Goal: Task Accomplishment & Management: Use online tool/utility

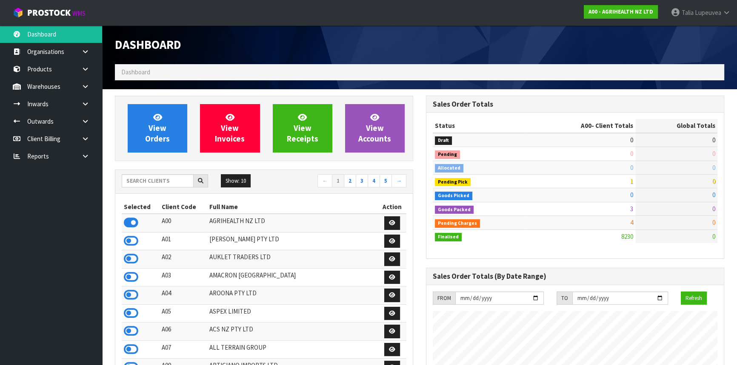
scroll to position [643, 310]
click at [158, 188] on div "Show: 10 5 10 25 50 ← 1 2 3 4 5 →" at bounding box center [263, 181] width 297 height 15
click at [160, 179] on input "text" at bounding box center [158, 180] width 72 height 13
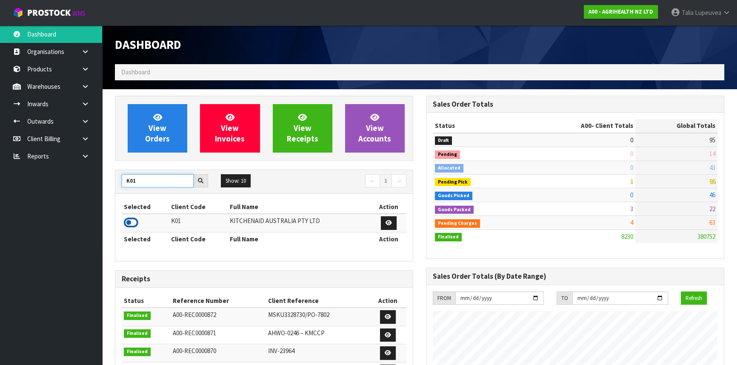
type input "K01"
click at [134, 220] on icon at bounding box center [131, 222] width 14 height 13
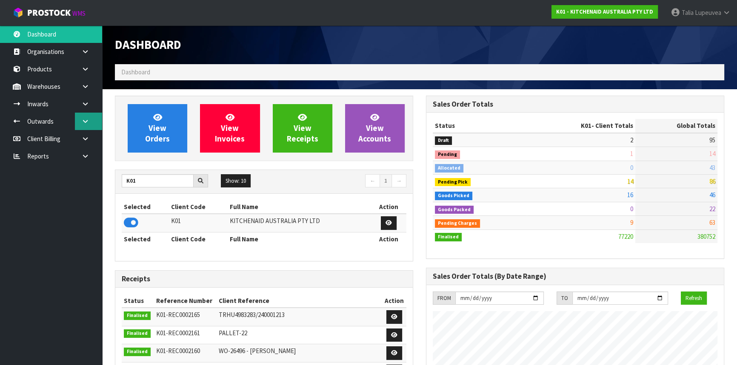
click at [87, 116] on link at bounding box center [88, 121] width 27 height 17
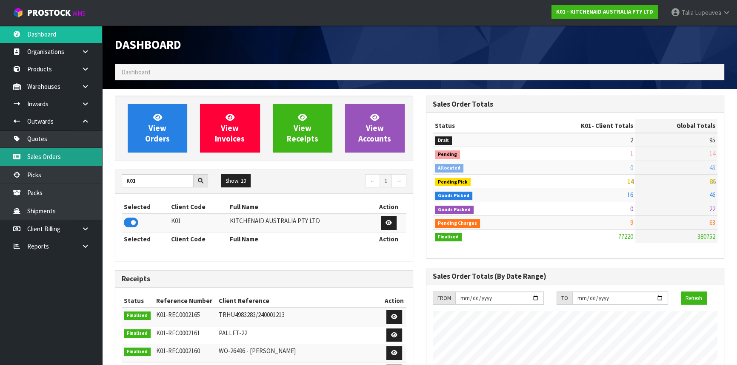
click at [75, 158] on link "Sales Orders" at bounding box center [51, 156] width 102 height 17
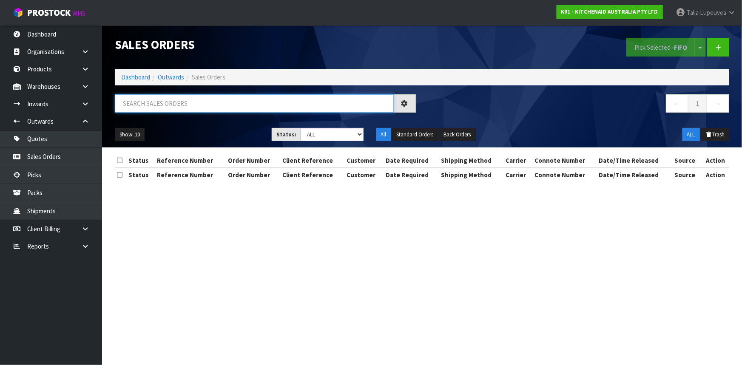
click at [223, 102] on input "text" at bounding box center [254, 103] width 279 height 18
type input "JOB-0411948"
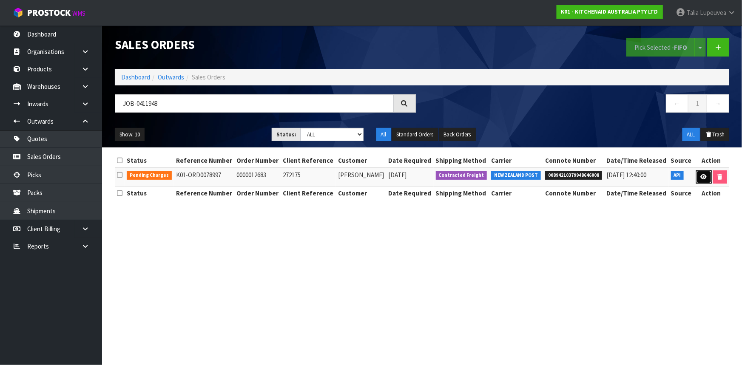
click at [698, 177] on link at bounding box center [704, 178] width 16 height 14
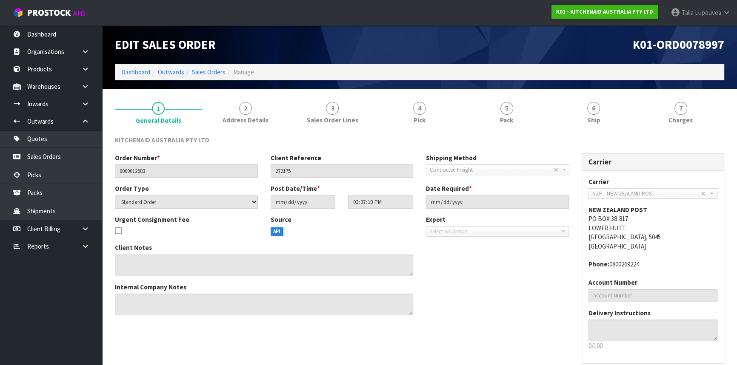
scroll to position [38, 0]
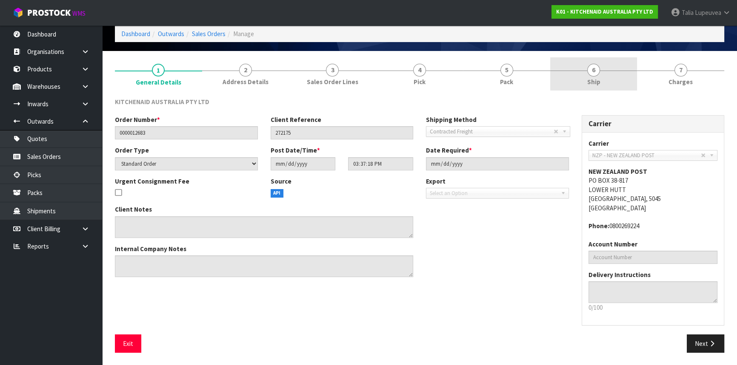
click at [608, 64] on link "6 Ship" at bounding box center [593, 74] width 87 height 34
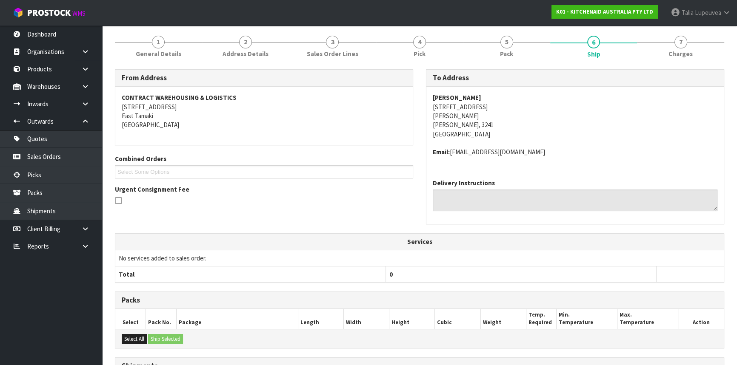
scroll to position [174, 0]
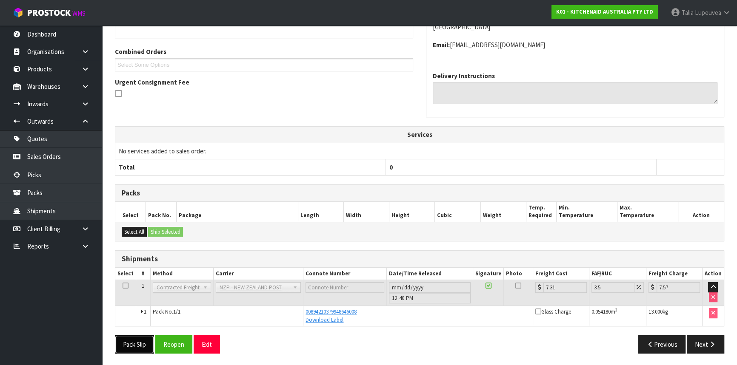
click at [134, 340] on button "Pack Slip" at bounding box center [134, 345] width 39 height 18
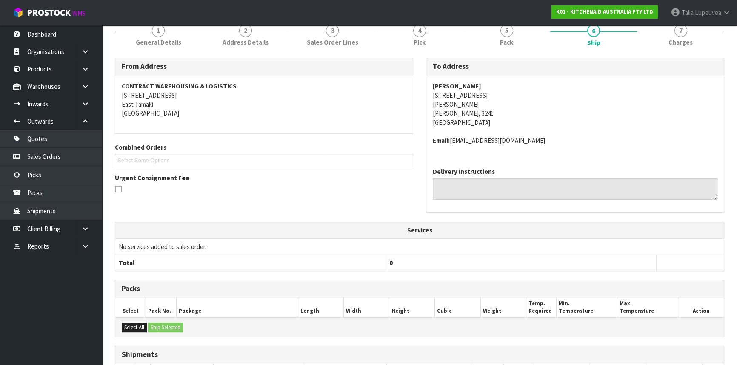
scroll to position [0, 0]
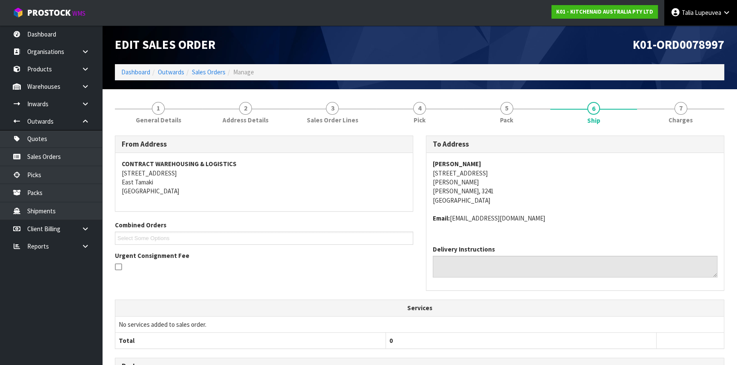
click at [707, 18] on link "Talia Lupeuvea" at bounding box center [700, 13] width 73 height 26
click at [693, 34] on link "Logout" at bounding box center [702, 33] width 67 height 11
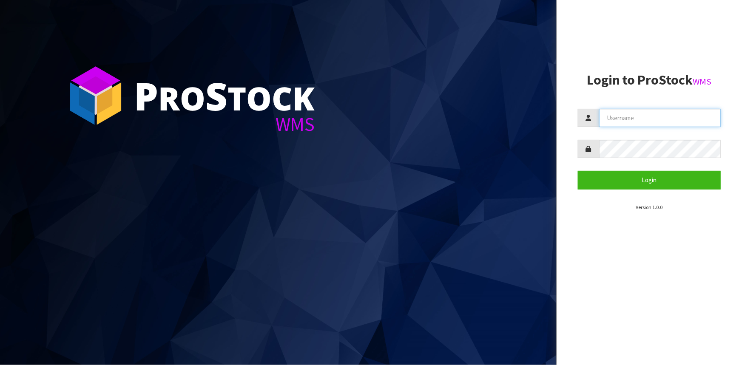
click at [638, 126] on input "text" at bounding box center [660, 118] width 122 height 18
click at [608, 111] on input "text" at bounding box center [660, 118] width 122 height 18
type input "Talia"
click at [578, 171] on button "Login" at bounding box center [649, 180] width 143 height 18
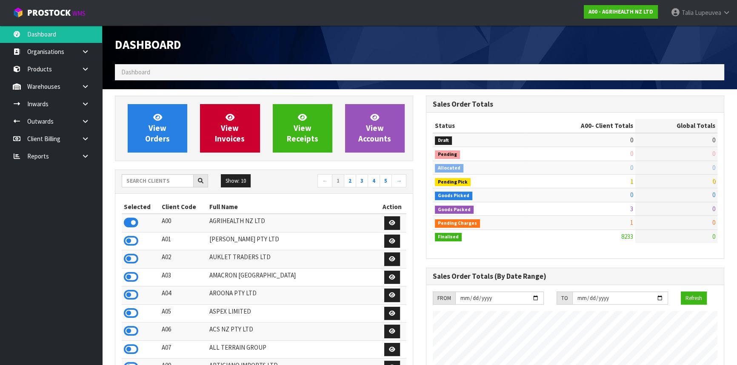
scroll to position [643, 310]
click at [162, 179] on input "text" at bounding box center [158, 180] width 72 height 13
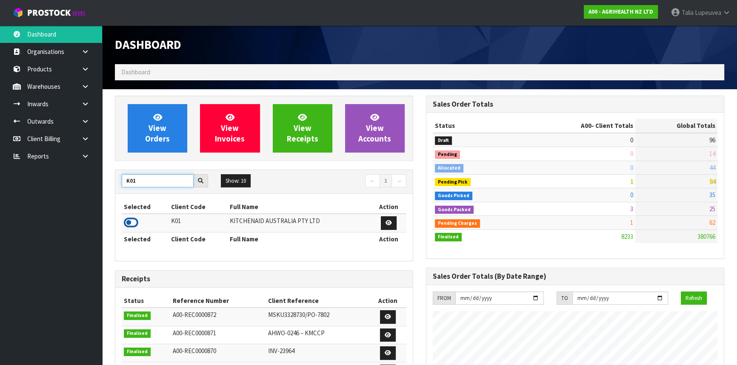
type input "K01"
click at [134, 221] on icon at bounding box center [131, 222] width 14 height 13
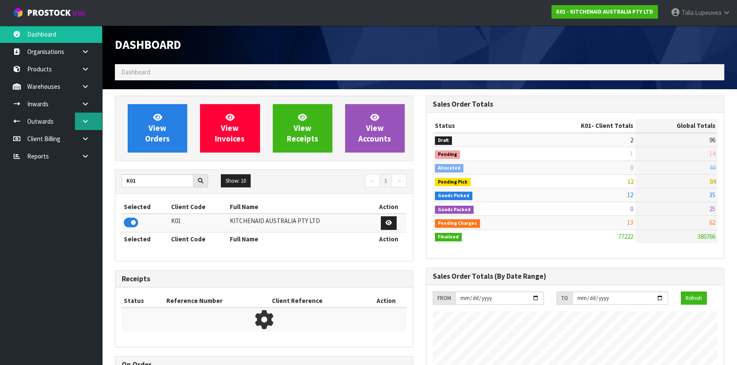
click at [85, 120] on icon at bounding box center [85, 121] width 8 height 6
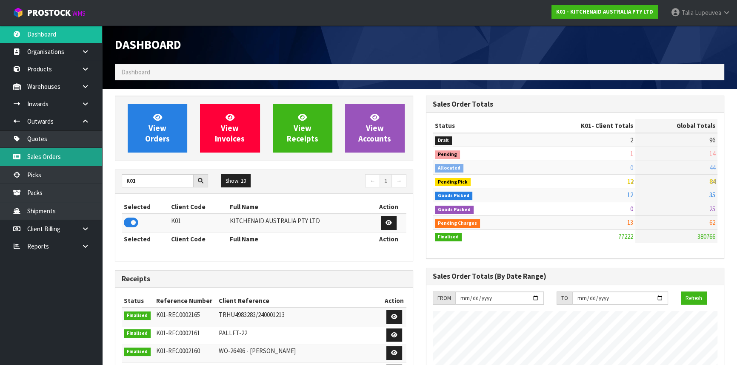
click at [72, 160] on link "Sales Orders" at bounding box center [51, 156] width 102 height 17
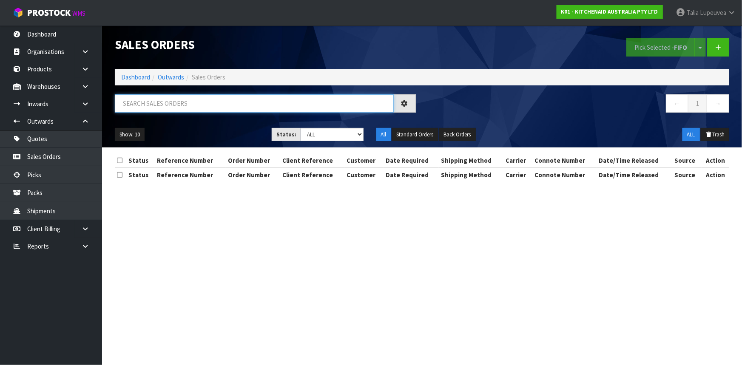
click at [220, 106] on input "text" at bounding box center [254, 103] width 279 height 18
type input "JOB-0411936"
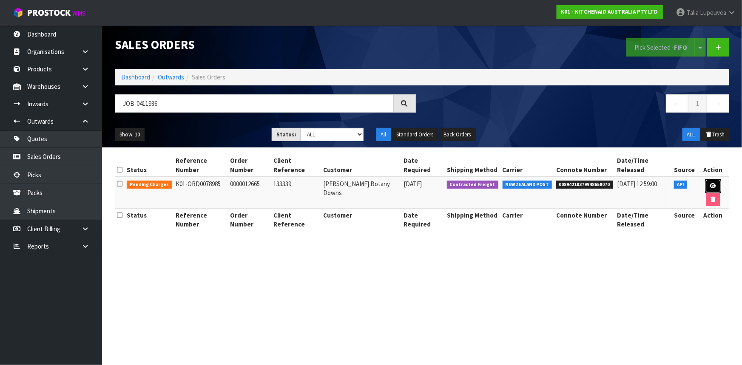
click at [714, 183] on icon at bounding box center [713, 186] width 6 height 6
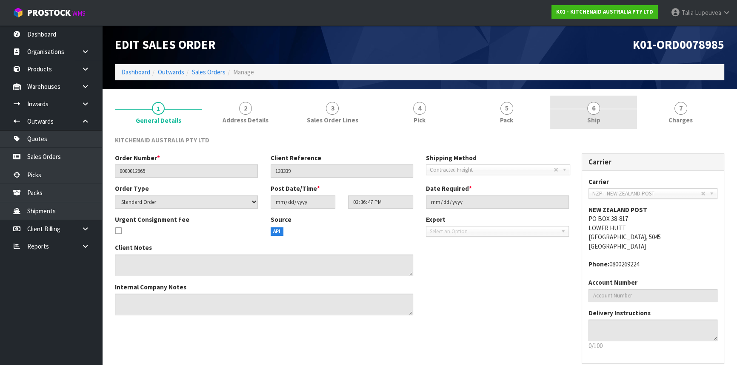
click at [579, 116] on link "6 Ship" at bounding box center [593, 113] width 87 height 34
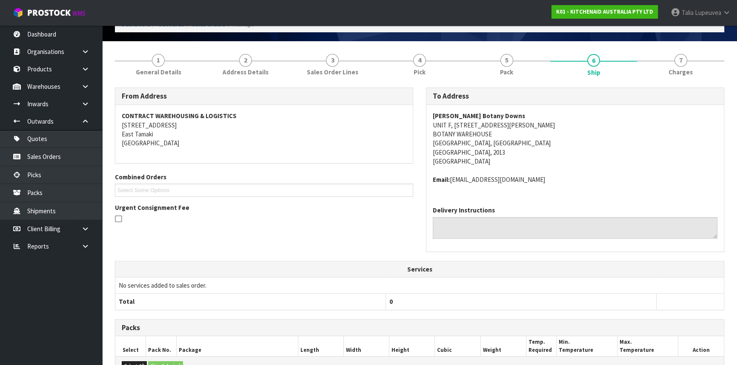
scroll to position [183, 0]
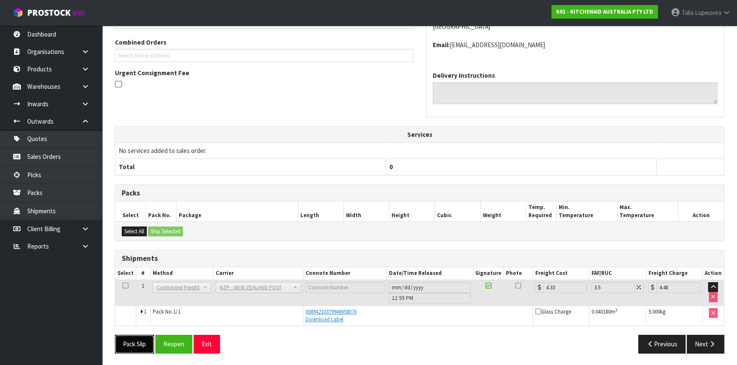
click at [126, 344] on button "Pack Slip" at bounding box center [134, 344] width 39 height 18
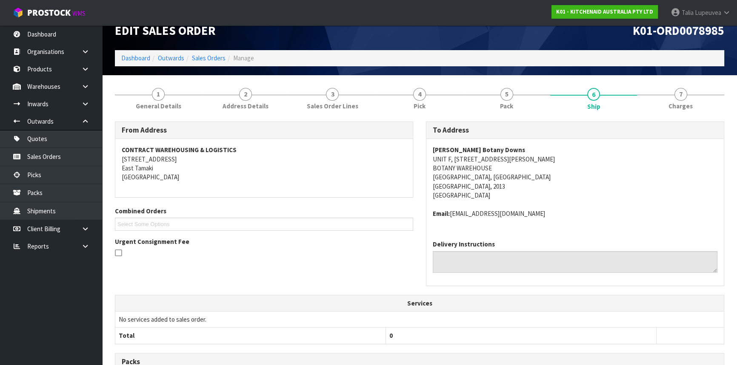
scroll to position [0, 0]
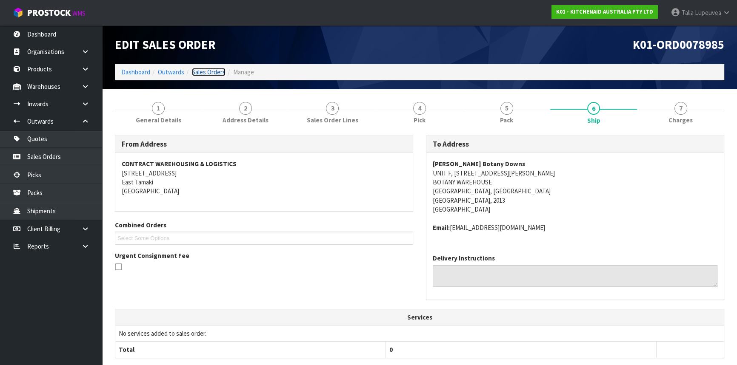
click at [208, 74] on link "Sales Orders" at bounding box center [209, 72] width 34 height 8
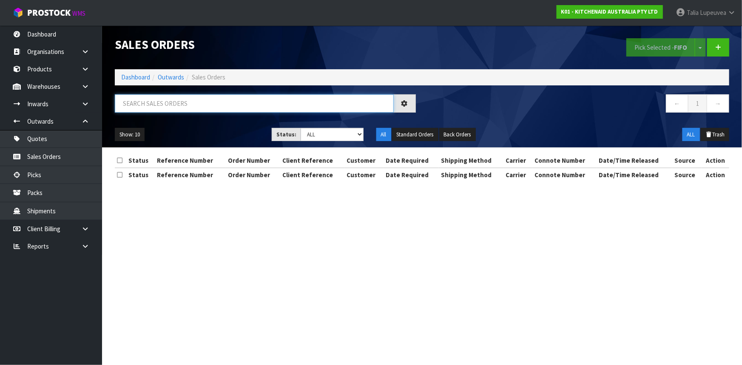
click at [215, 111] on input "text" at bounding box center [254, 103] width 279 height 18
type input "JOB-0411934"
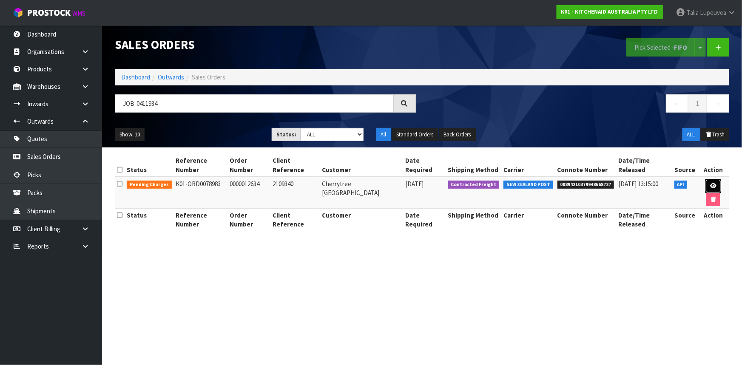
click at [710, 183] on icon at bounding box center [713, 186] width 6 height 6
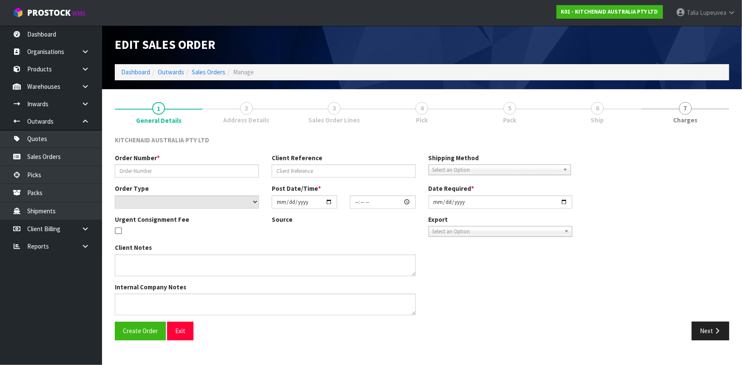
type input "0000012634"
type input "2109340"
select select "number:0"
type input "[DATE]"
type input "15:36:43.000"
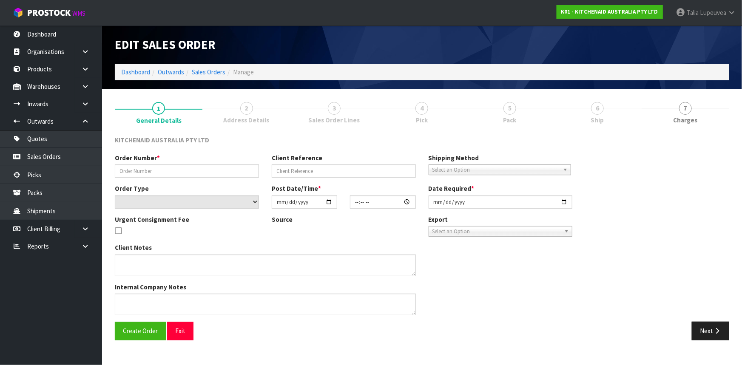
type input "[DATE]"
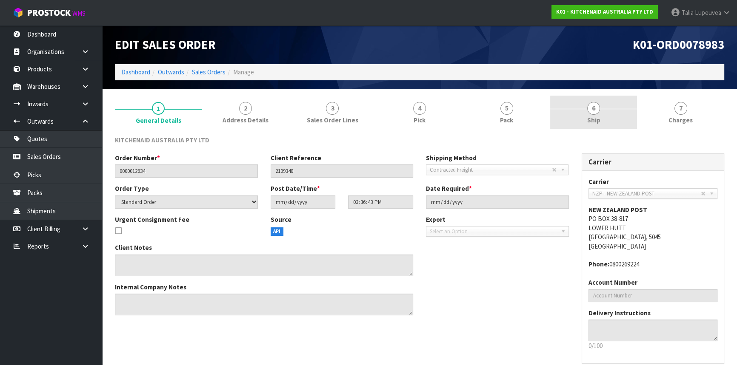
click at [594, 113] on span "6" at bounding box center [593, 108] width 13 height 13
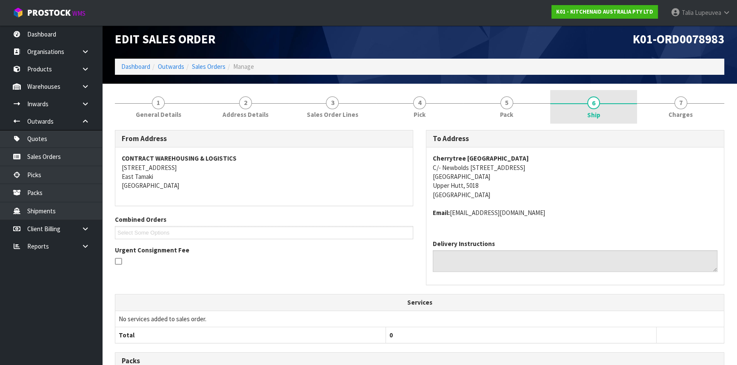
scroll to position [174, 0]
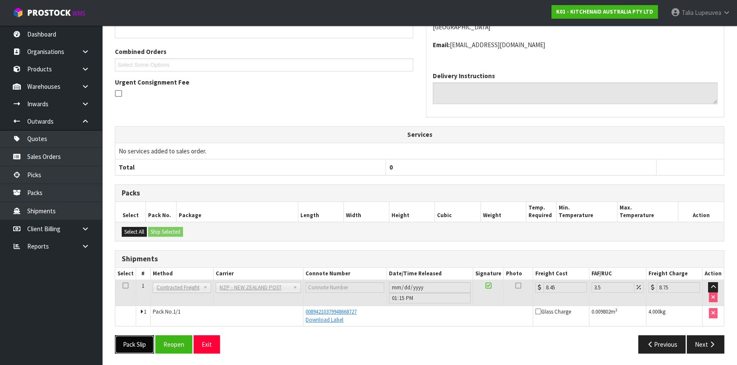
click at [134, 349] on button "Pack Slip" at bounding box center [134, 345] width 39 height 18
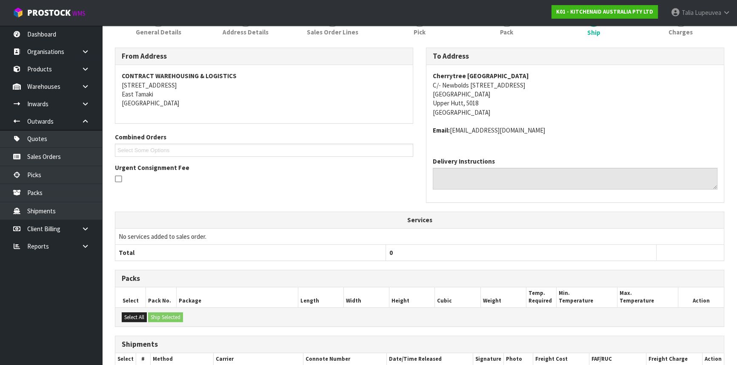
scroll to position [0, 0]
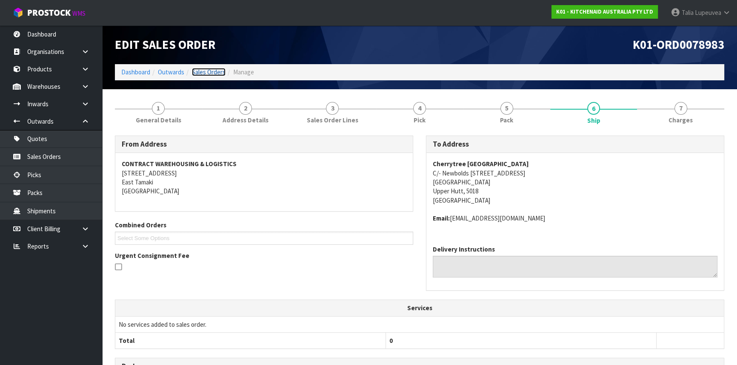
click at [208, 72] on link "Sales Orders" at bounding box center [209, 72] width 34 height 8
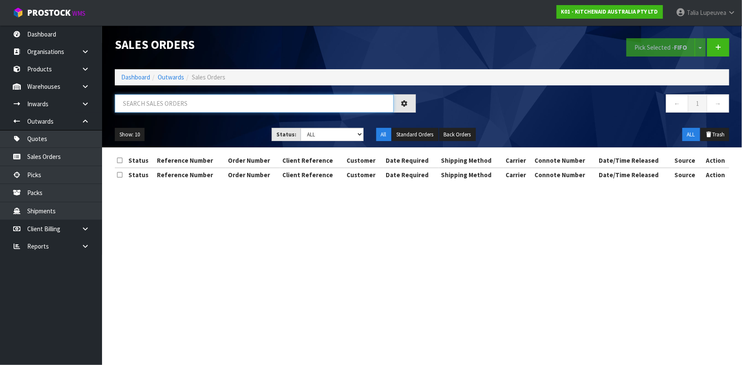
click at [209, 101] on input "text" at bounding box center [254, 103] width 279 height 18
type input "JOB-0411943"
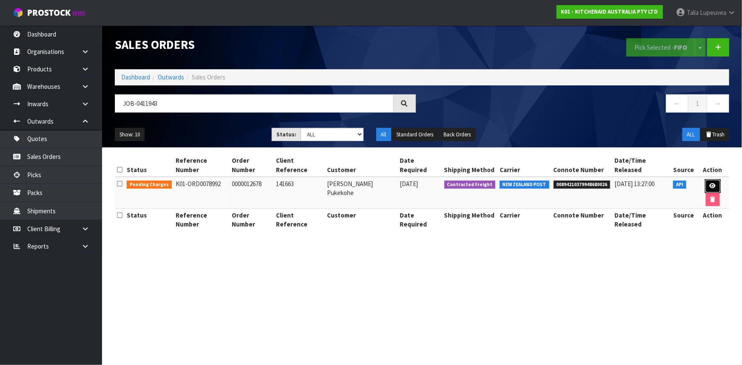
click at [710, 183] on icon at bounding box center [713, 186] width 6 height 6
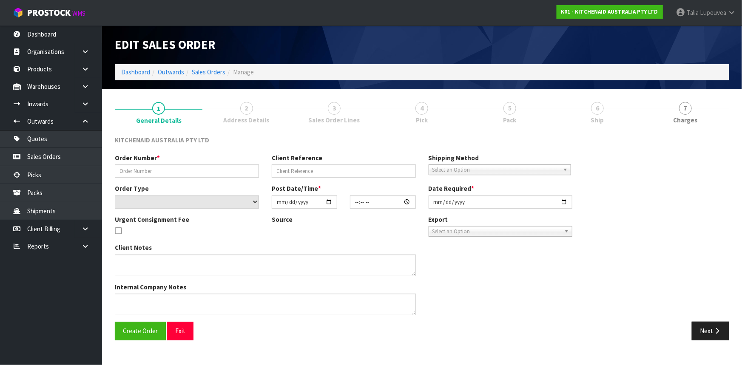
type input "0000012678"
type input "141663"
select select "number:0"
type input "[DATE]"
type input "15:37:07.000"
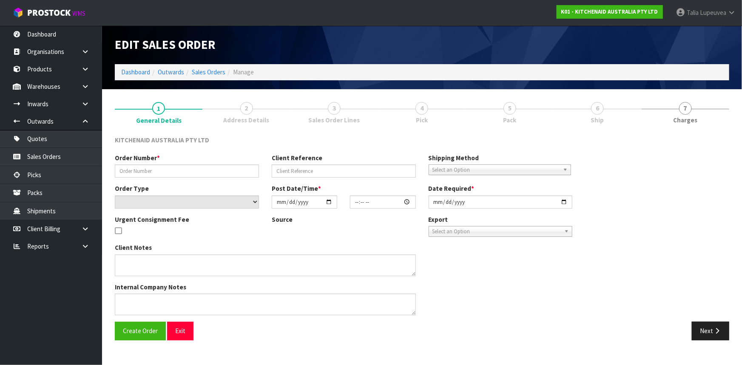
type input "[DATE]"
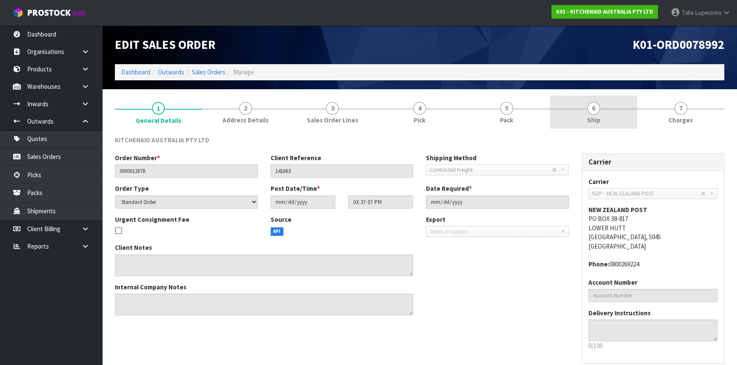
click at [611, 119] on link "6 Ship" at bounding box center [593, 113] width 87 height 34
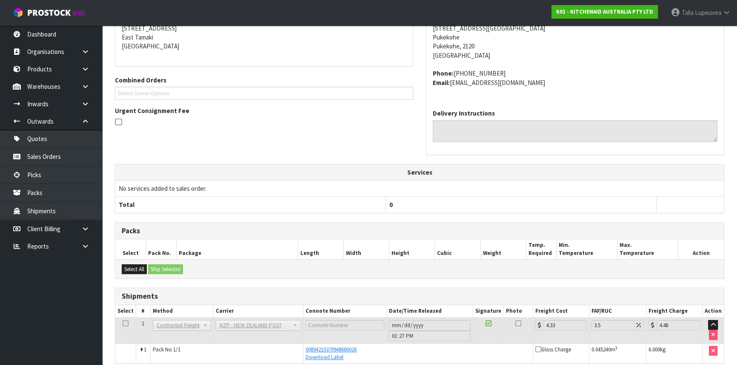
scroll to position [183, 0]
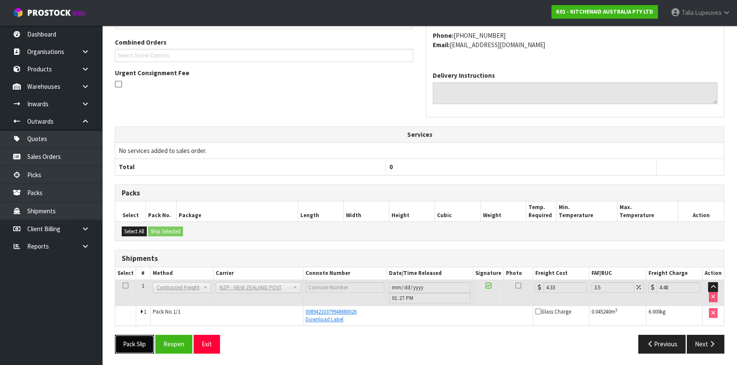
click at [133, 344] on button "Pack Slip" at bounding box center [134, 344] width 39 height 18
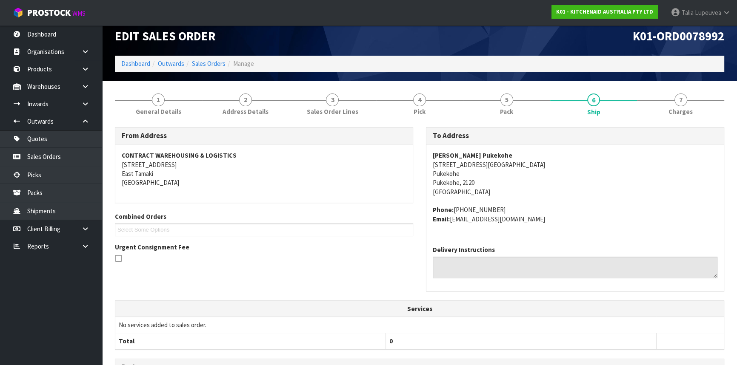
scroll to position [0, 0]
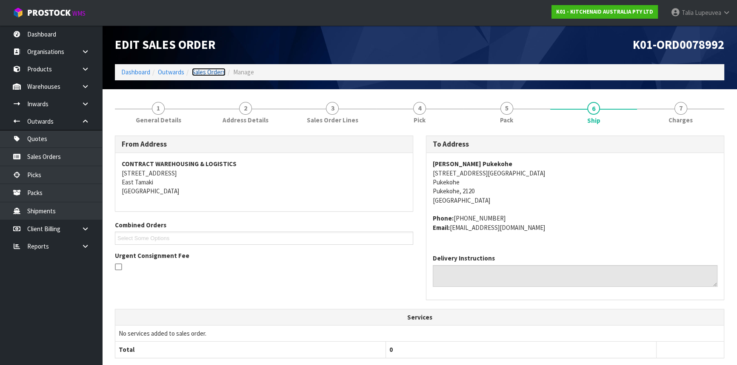
click at [212, 75] on link "Sales Orders" at bounding box center [209, 72] width 34 height 8
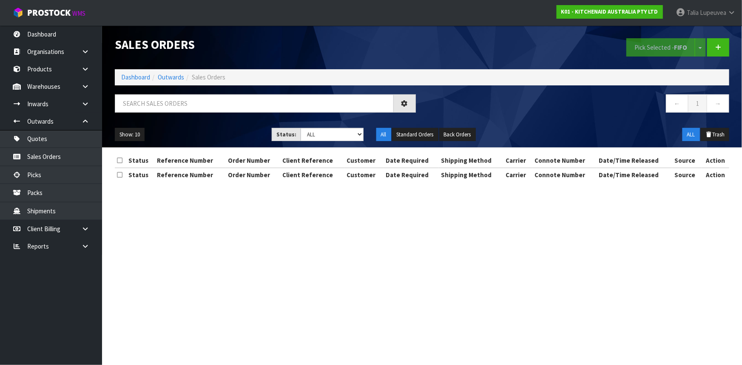
click at [234, 117] on div at bounding box center [265, 106] width 314 height 25
click at [234, 112] on input "text" at bounding box center [254, 103] width 279 height 18
type input "JOB-0411944"
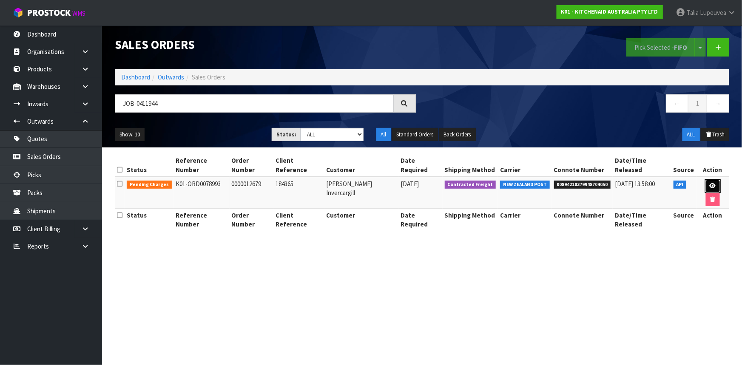
click at [705, 181] on link at bounding box center [713, 186] width 16 height 14
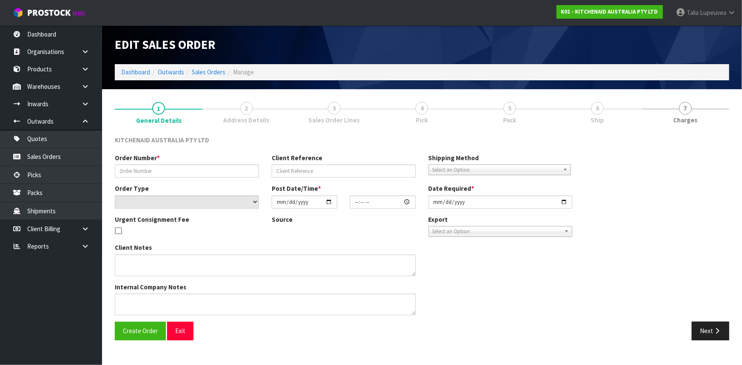
type input "0000012679"
type input "184365"
select select "number:0"
type input "[DATE]"
type input "15:37:09.000"
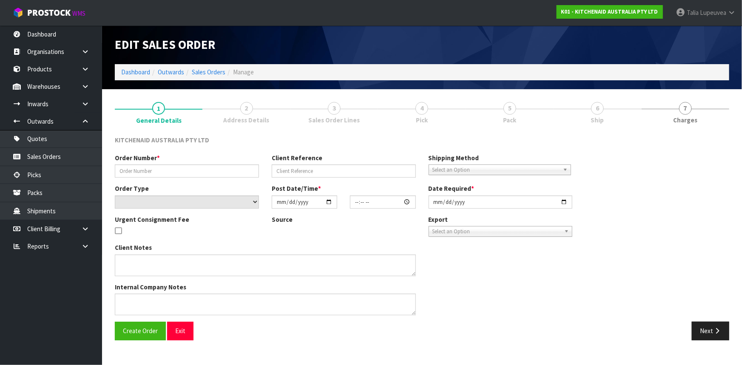
type input "[DATE]"
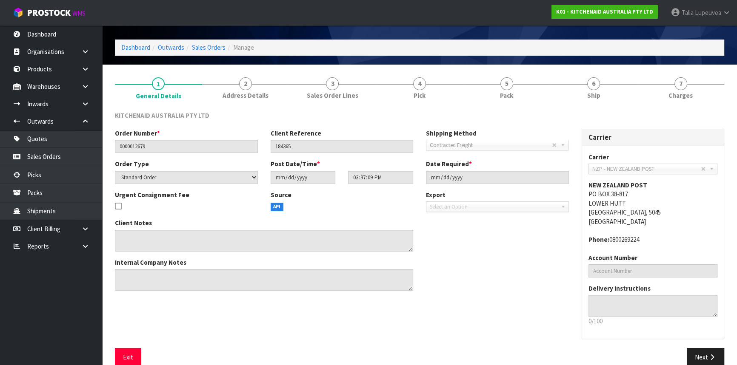
scroll to position [38, 0]
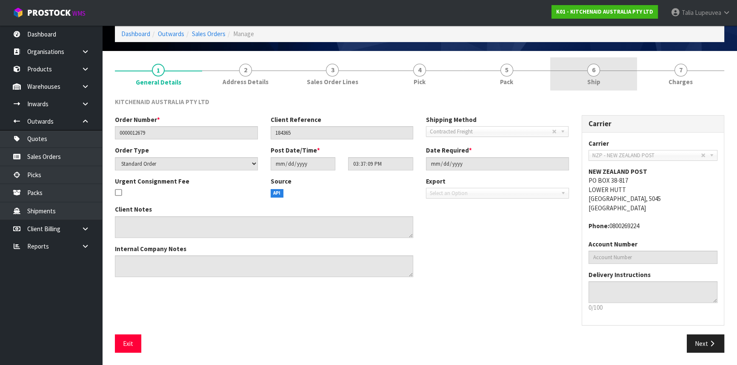
click at [599, 70] on span "6" at bounding box center [593, 70] width 13 height 13
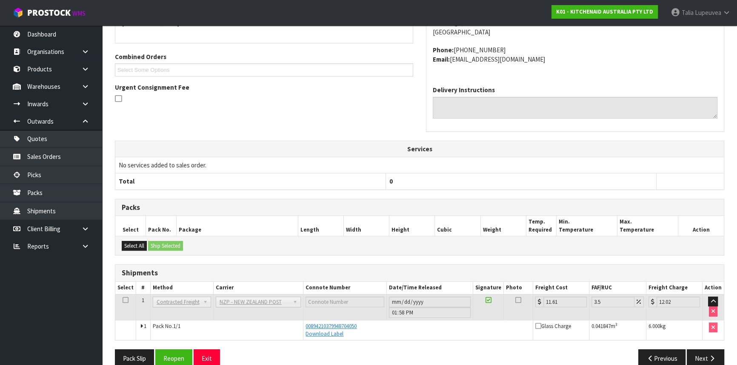
scroll to position [183, 0]
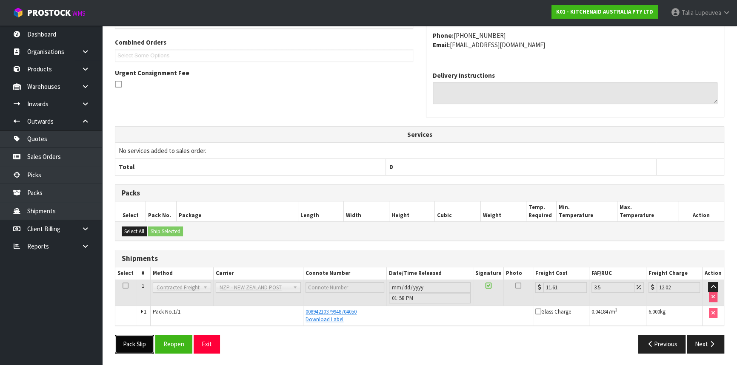
click at [131, 344] on button "Pack Slip" at bounding box center [134, 344] width 39 height 18
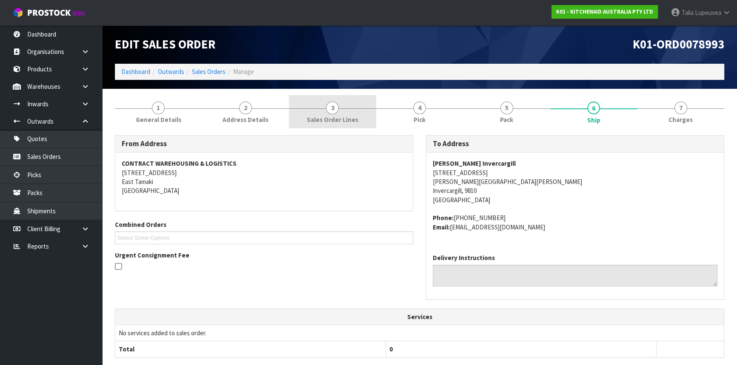
scroll to position [0, 0]
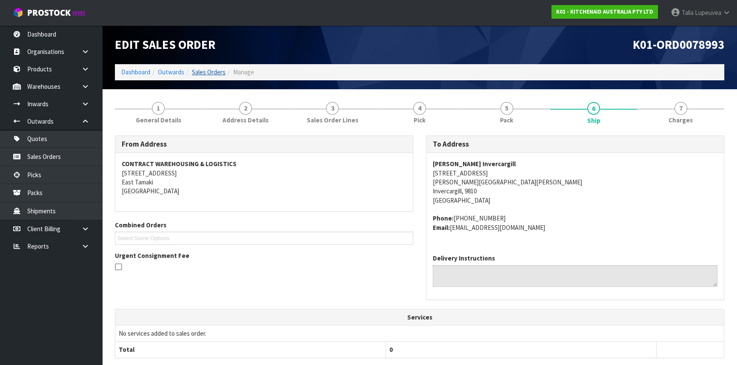
click at [197, 72] on link "Sales Orders" at bounding box center [209, 72] width 34 height 8
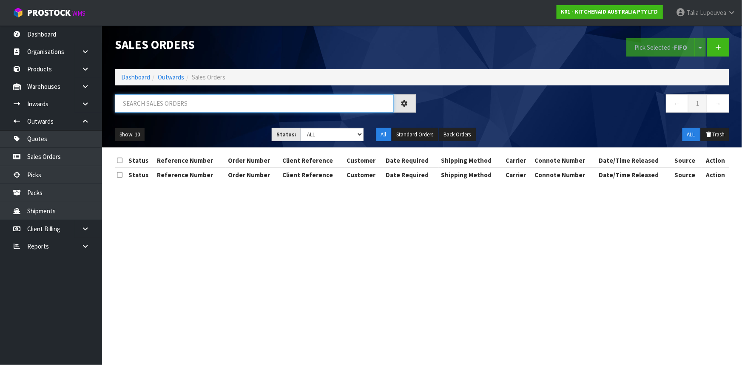
click at [228, 110] on input "text" at bounding box center [254, 103] width 279 height 18
type input "JOB-0411941"
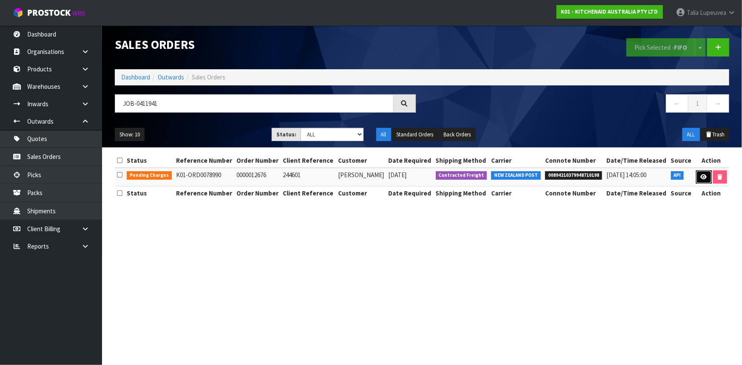
click at [705, 180] on link at bounding box center [704, 178] width 16 height 14
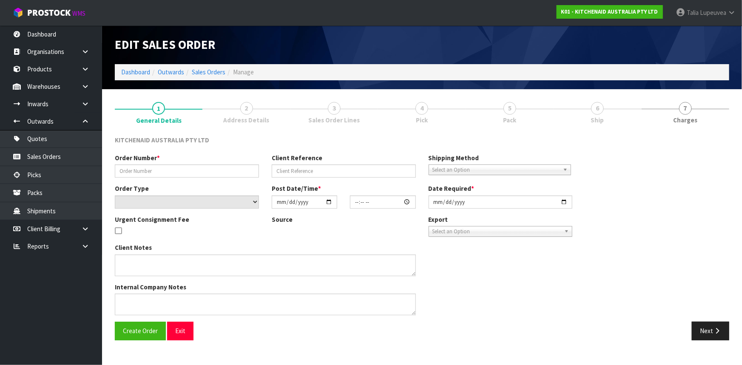
type input "0000012676"
type input "244601"
select select "number:0"
type input "[DATE]"
type input "15:37:00.000"
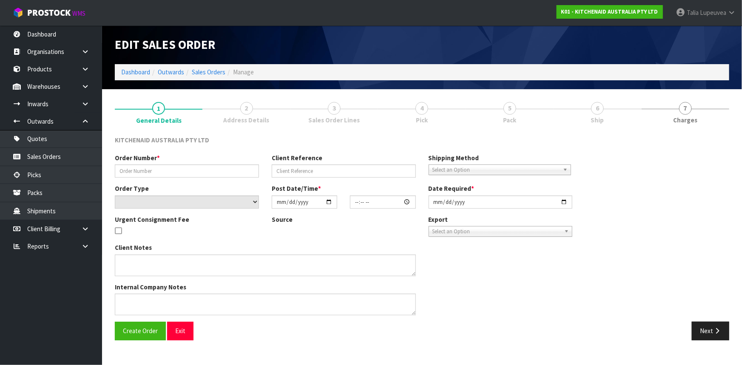
type input "[DATE]"
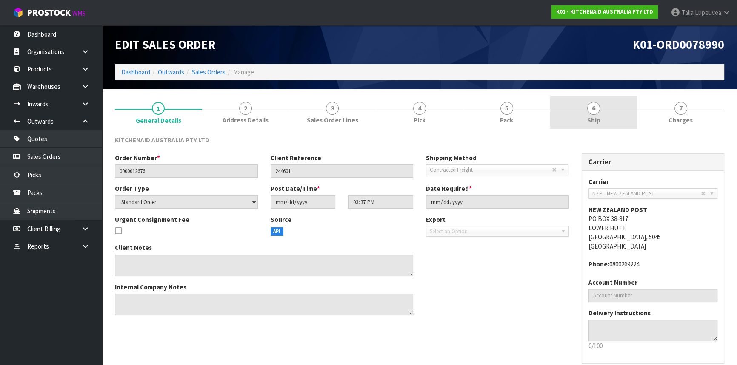
click at [600, 121] on link "6 Ship" at bounding box center [593, 113] width 87 height 34
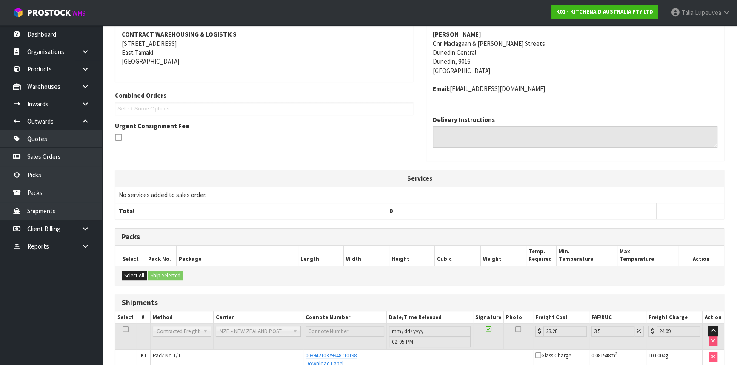
scroll to position [174, 0]
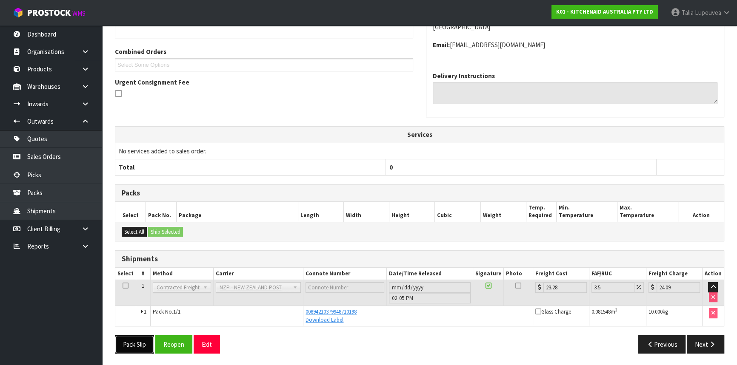
click at [135, 342] on button "Pack Slip" at bounding box center [134, 345] width 39 height 18
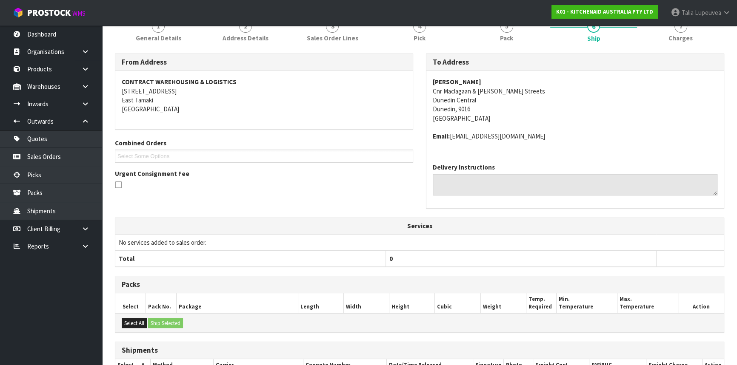
scroll to position [0, 0]
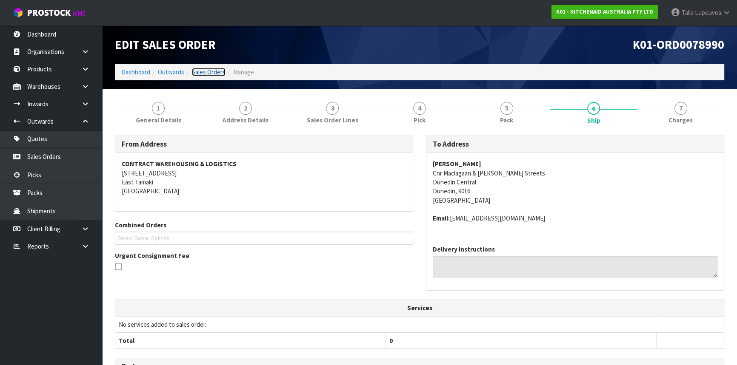
click at [199, 71] on link "Sales Orders" at bounding box center [209, 72] width 34 height 8
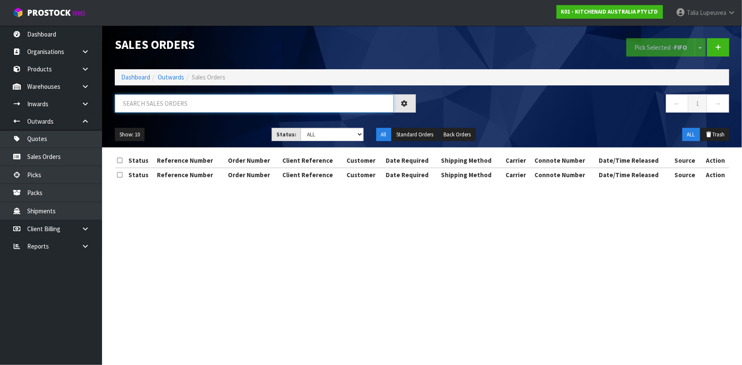
click at [208, 104] on input "text" at bounding box center [254, 103] width 279 height 18
type input "JOB-0411940"
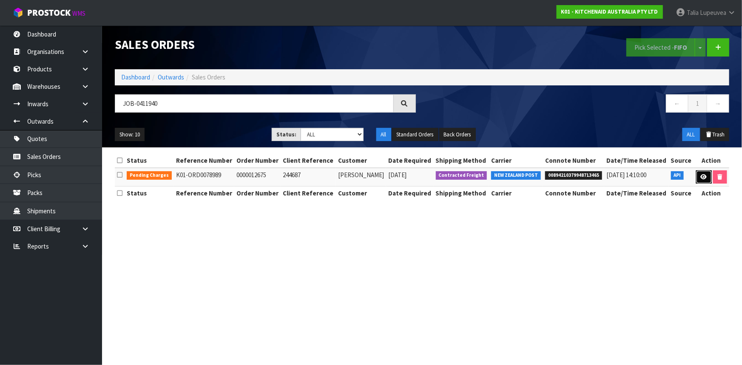
click at [702, 176] on icon at bounding box center [704, 177] width 6 height 6
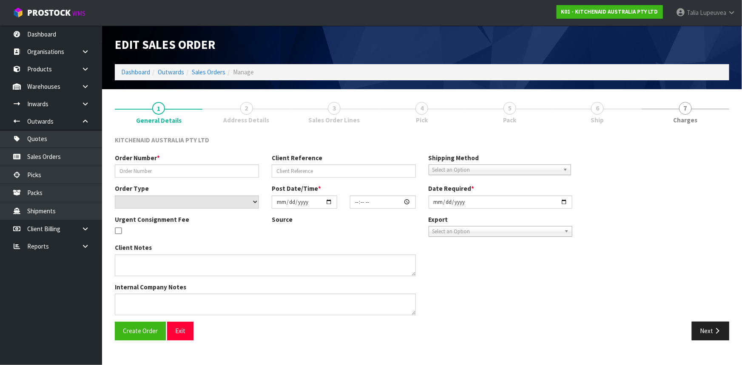
type input "0000012675"
type input "244687"
select select "number:0"
type input "[DATE]"
type input "15:36:58.000"
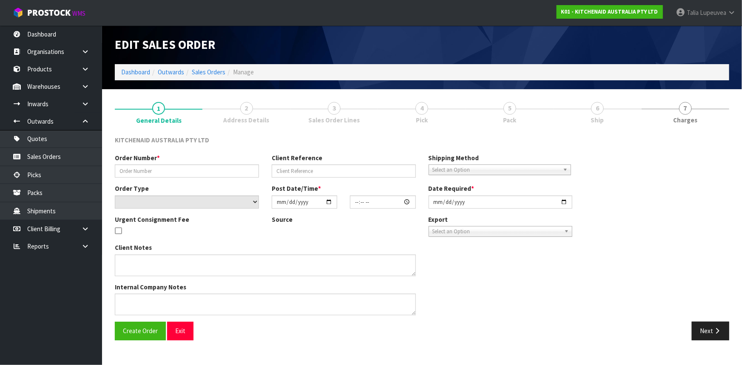
type input "[DATE]"
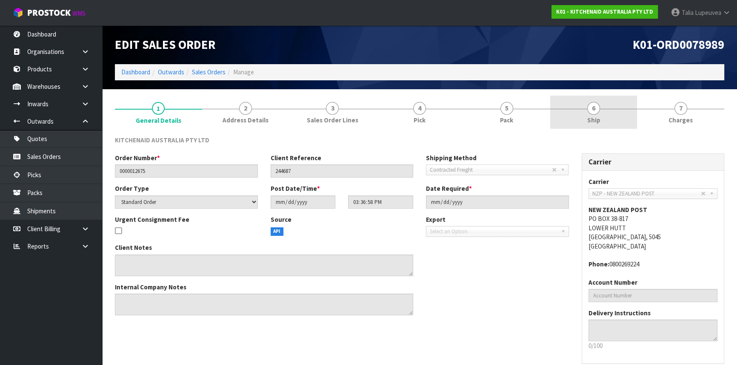
click at [595, 105] on span "6" at bounding box center [593, 108] width 13 height 13
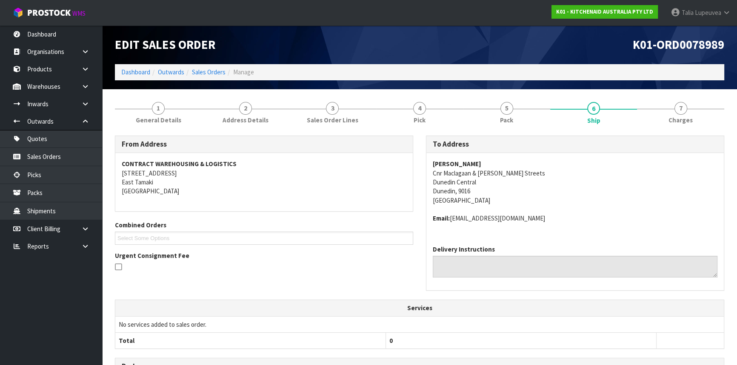
scroll to position [174, 0]
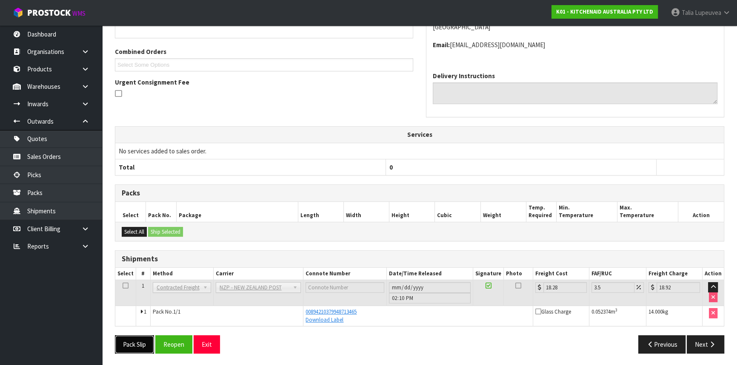
click at [144, 344] on button "Pack Slip" at bounding box center [134, 345] width 39 height 18
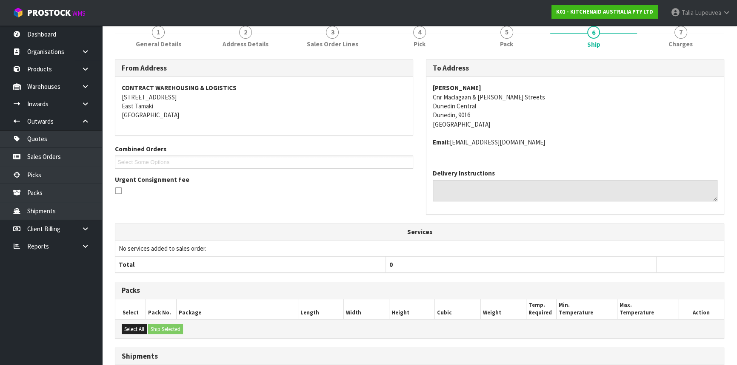
scroll to position [0, 0]
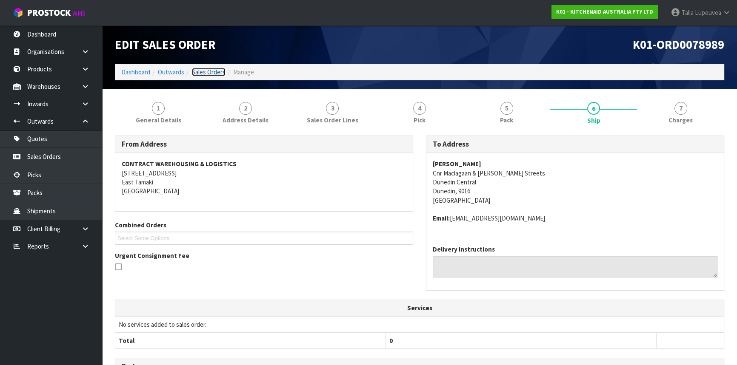
click at [210, 72] on link "Sales Orders" at bounding box center [209, 72] width 34 height 8
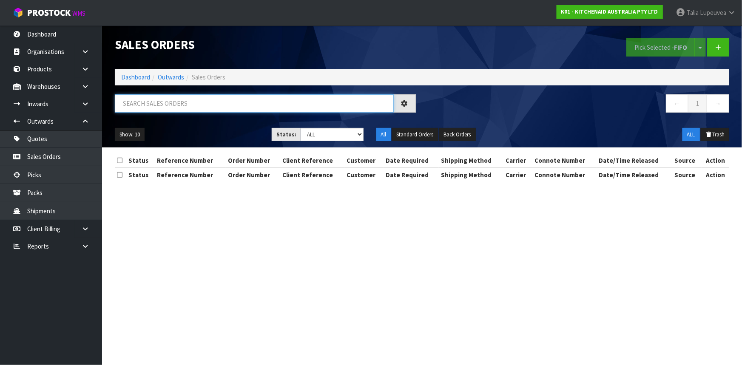
click at [211, 106] on input "text" at bounding box center [254, 103] width 279 height 18
type input "JOB-0411939"
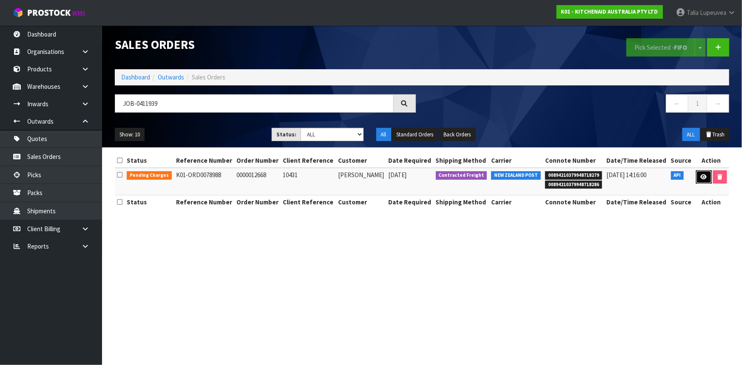
click at [701, 176] on icon at bounding box center [704, 177] width 6 height 6
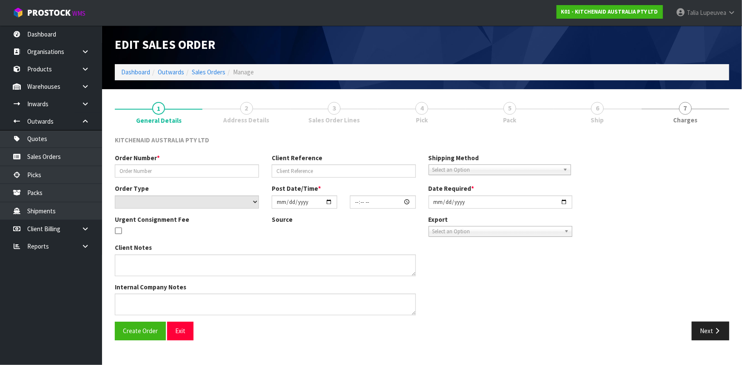
type input "0000012668"
type input "10431"
select select "number:0"
type input "[DATE]"
type input "15:36:56.000"
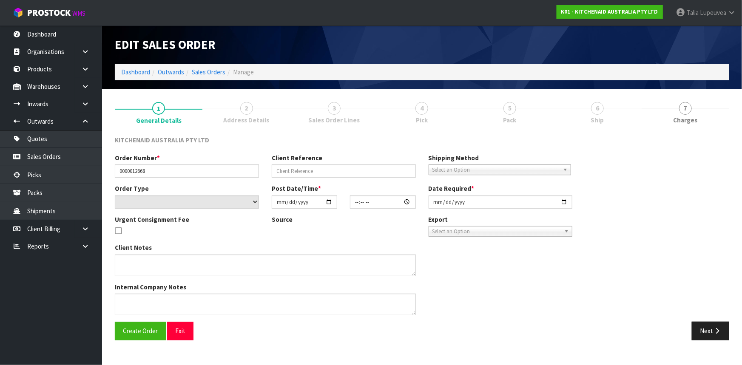
type input "[DATE]"
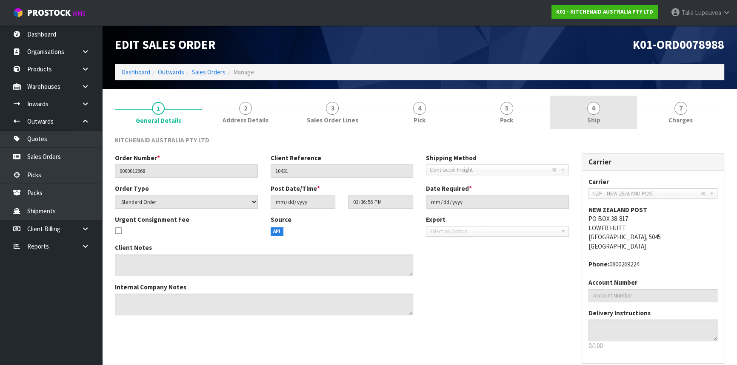
click at [581, 111] on link "6 Ship" at bounding box center [593, 113] width 87 height 34
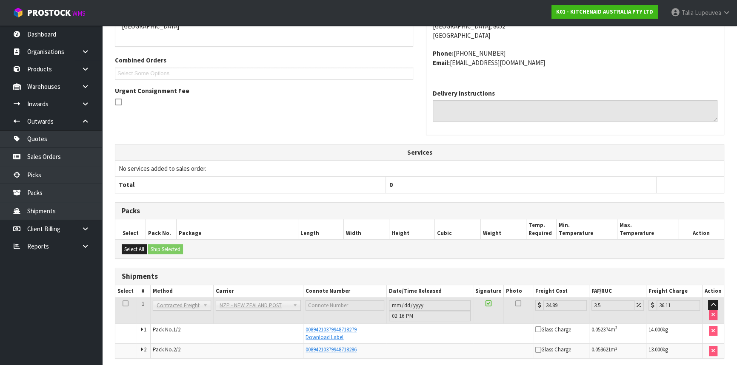
scroll to position [197, 0]
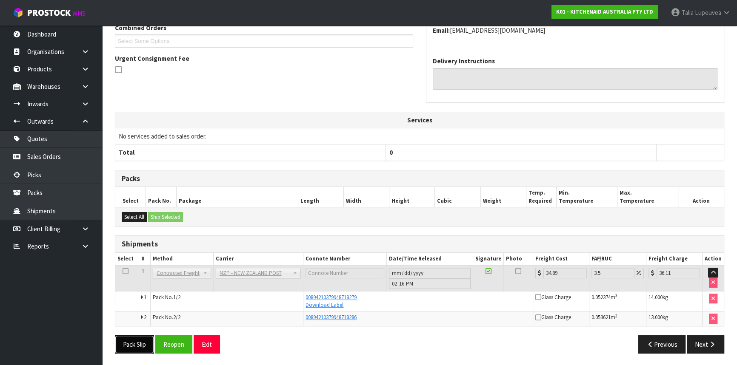
click at [138, 343] on button "Pack Slip" at bounding box center [134, 345] width 39 height 18
